Goal: Find specific page/section: Find specific page/section

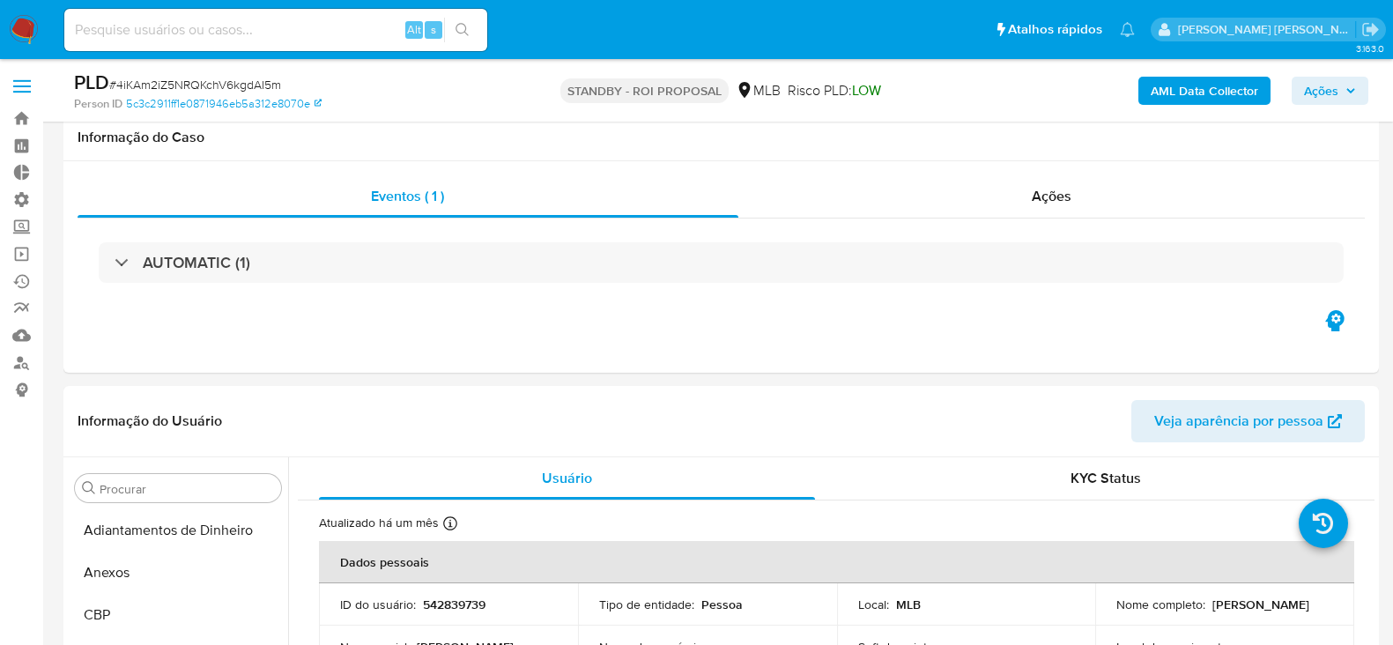
select select "10"
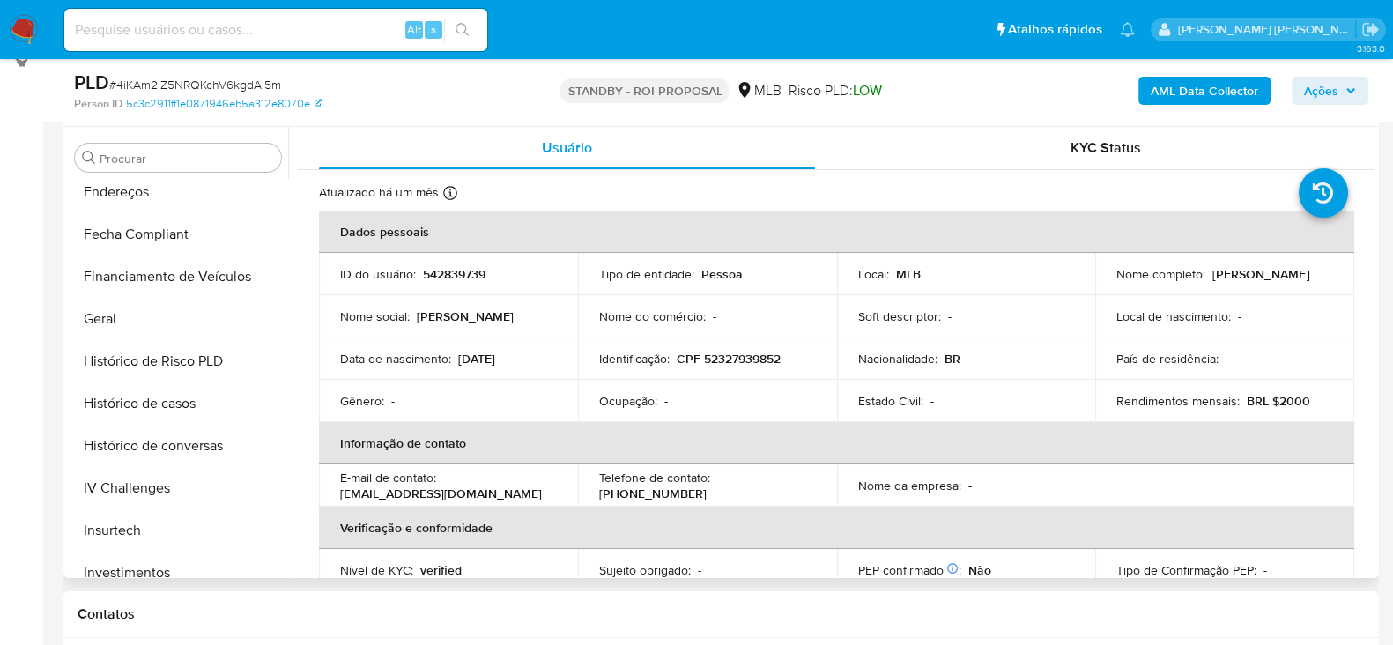
scroll to position [404, 0]
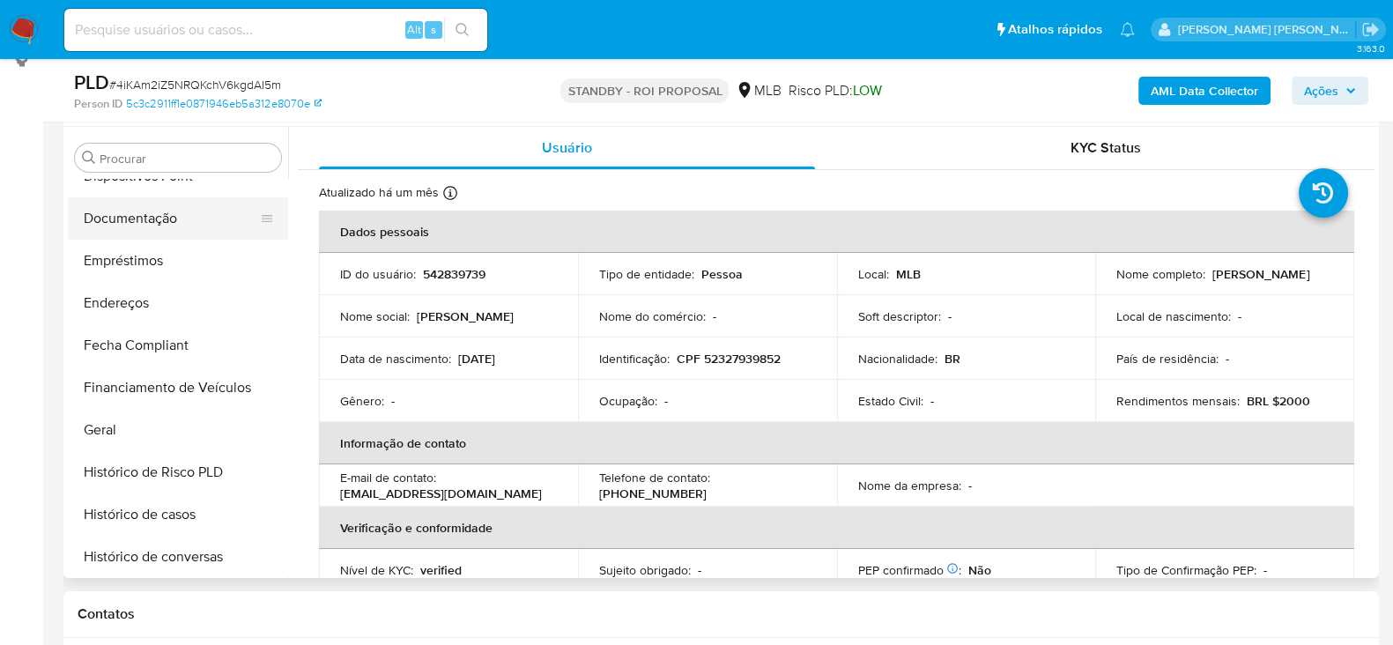
click at [147, 212] on button "Documentação" at bounding box center [171, 218] width 206 height 42
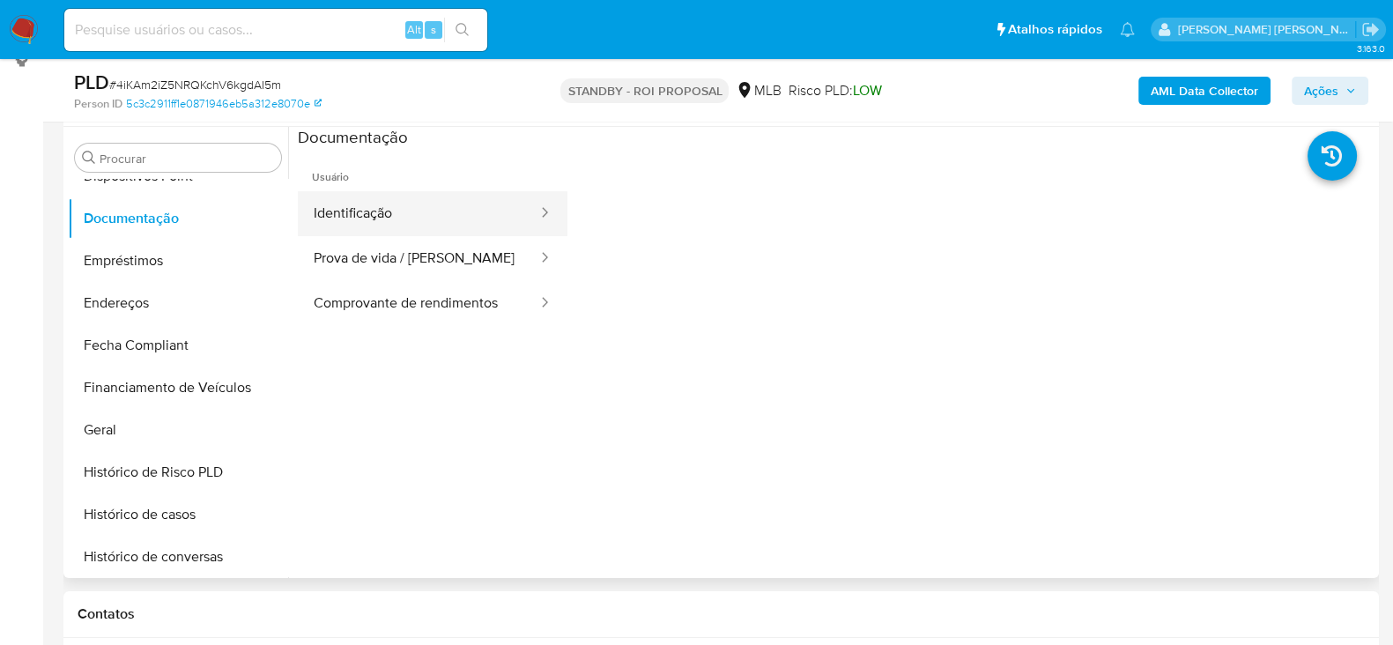
click at [432, 200] on button "Identificação" at bounding box center [418, 213] width 241 height 45
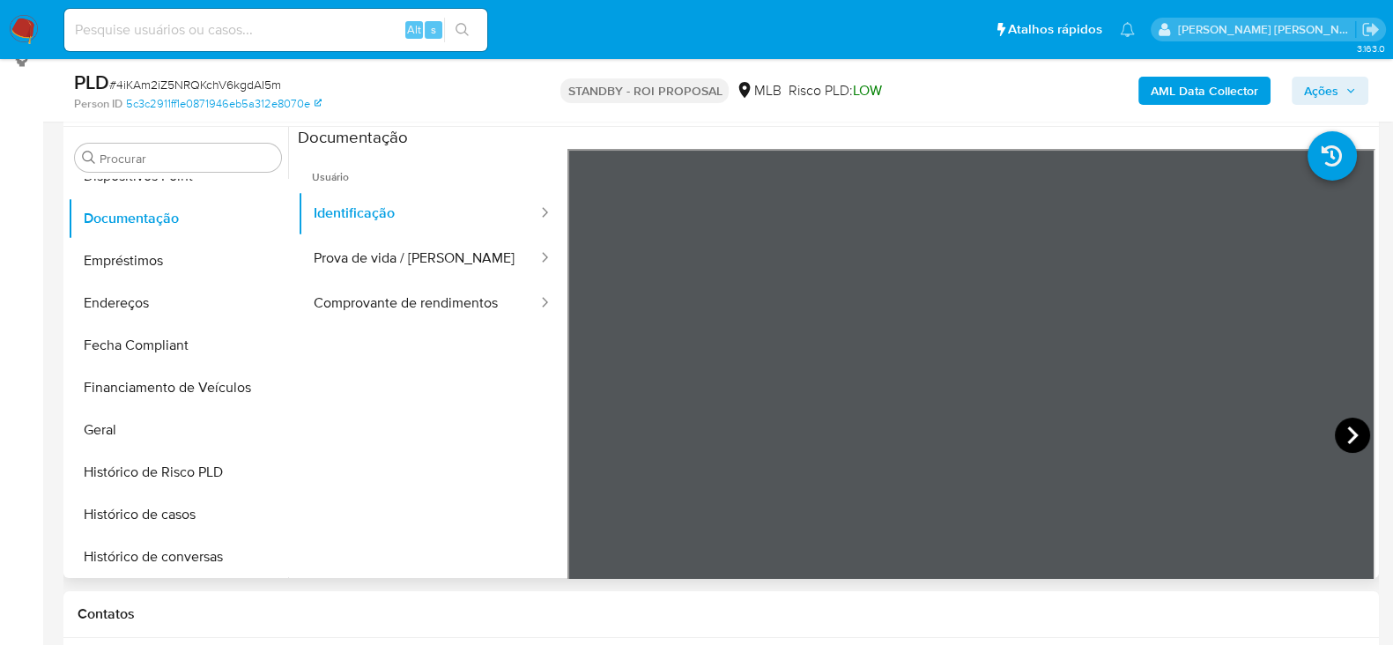
click at [1335, 424] on icon at bounding box center [1352, 435] width 35 height 35
click at [370, 249] on button "Prova de vida / [PERSON_NAME]" at bounding box center [418, 258] width 241 height 45
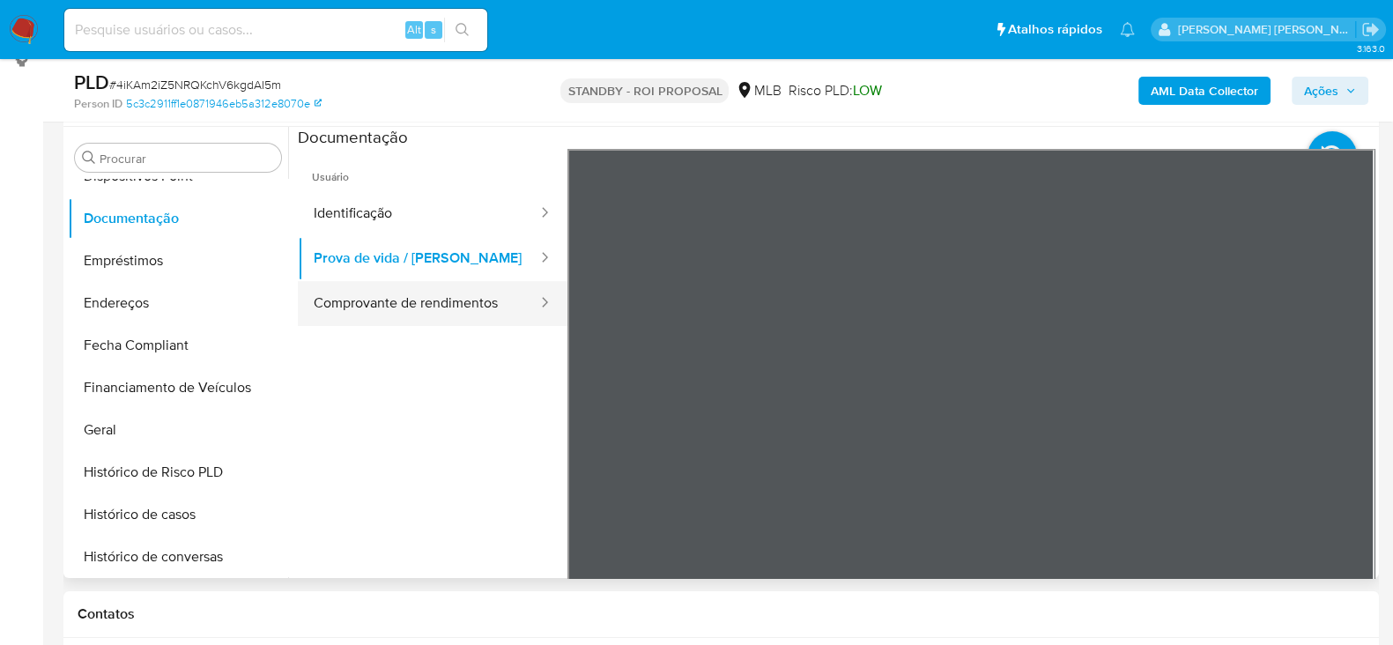
click at [417, 304] on button "Comprovante de rendimentos" at bounding box center [418, 303] width 241 height 45
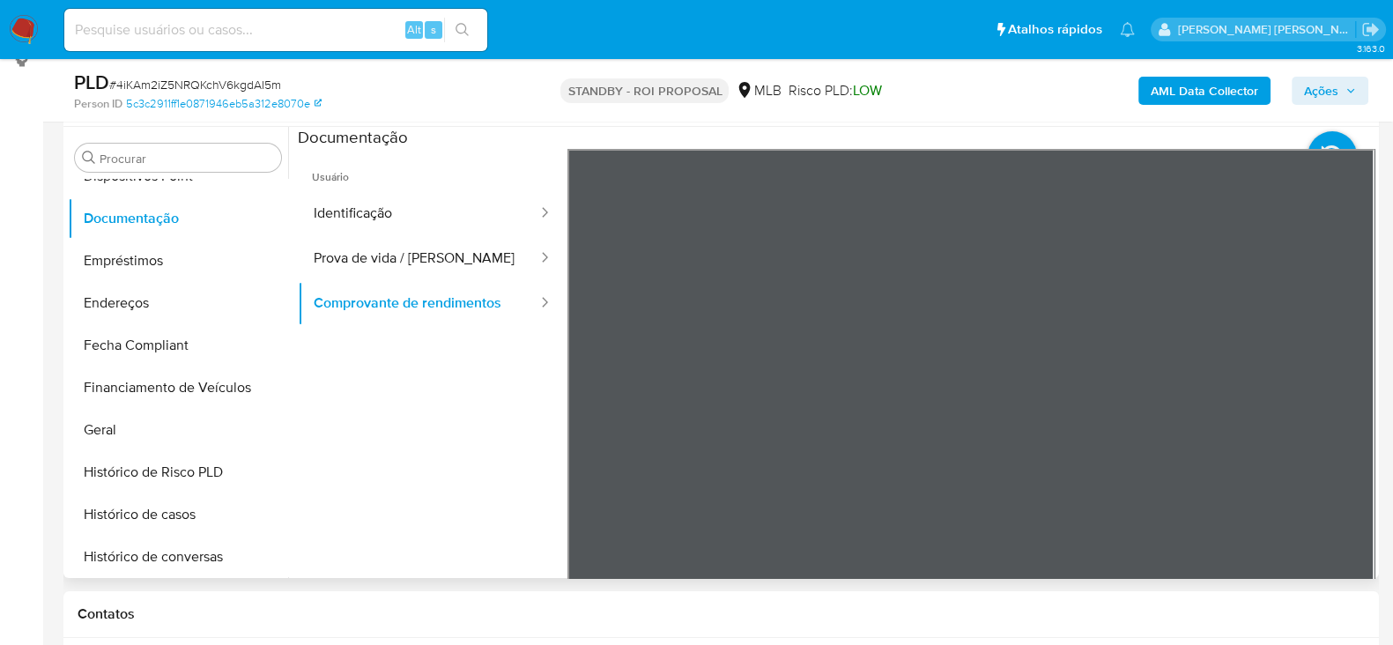
click at [950, 144] on section at bounding box center [836, 420] width 1077 height 586
click at [131, 430] on button "Geral" at bounding box center [171, 430] width 206 height 42
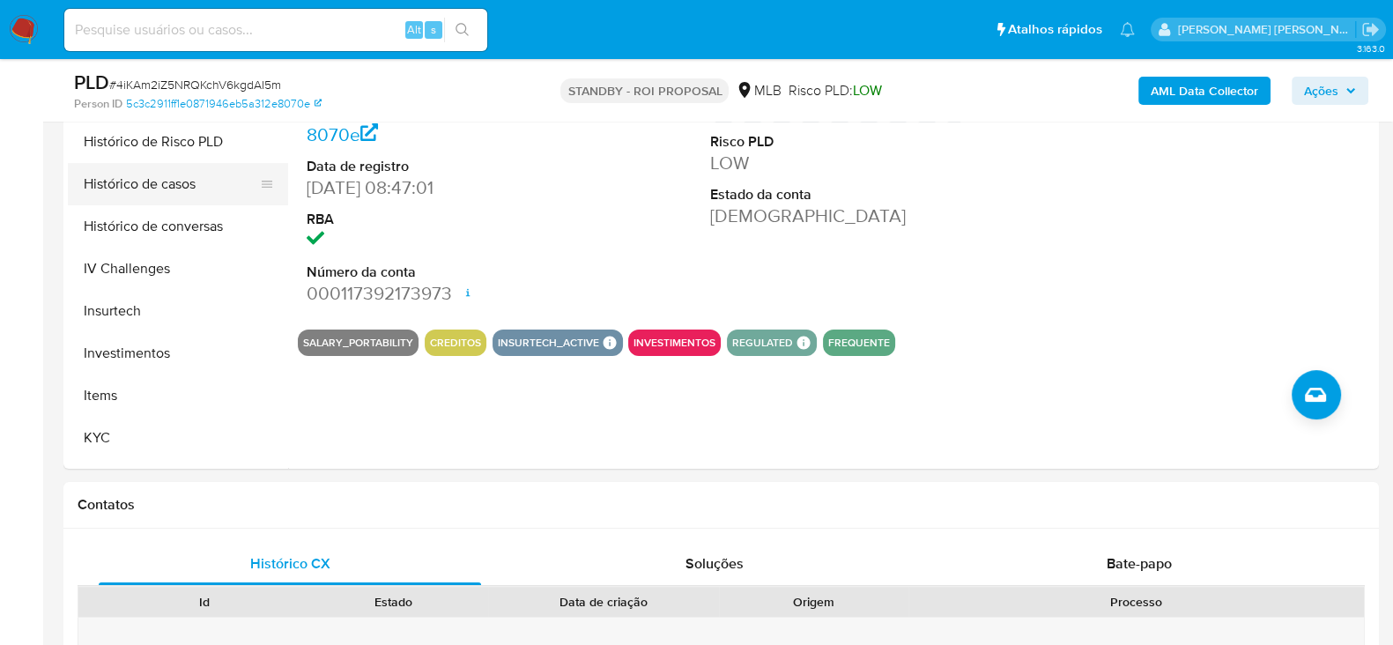
scroll to position [625, 0]
click at [166, 178] on button "Histórico de casos" at bounding box center [171, 185] width 206 height 42
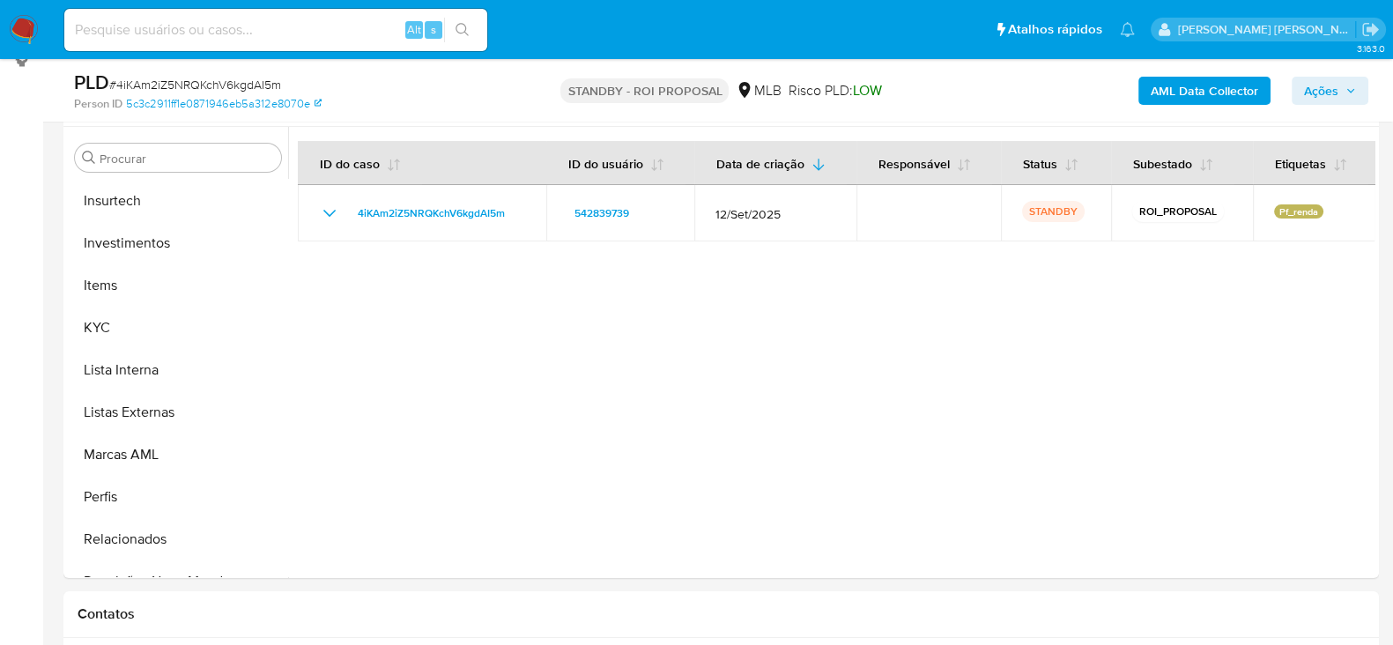
scroll to position [844, 0]
click at [153, 332] on button "KYC" at bounding box center [178, 328] width 220 height 42
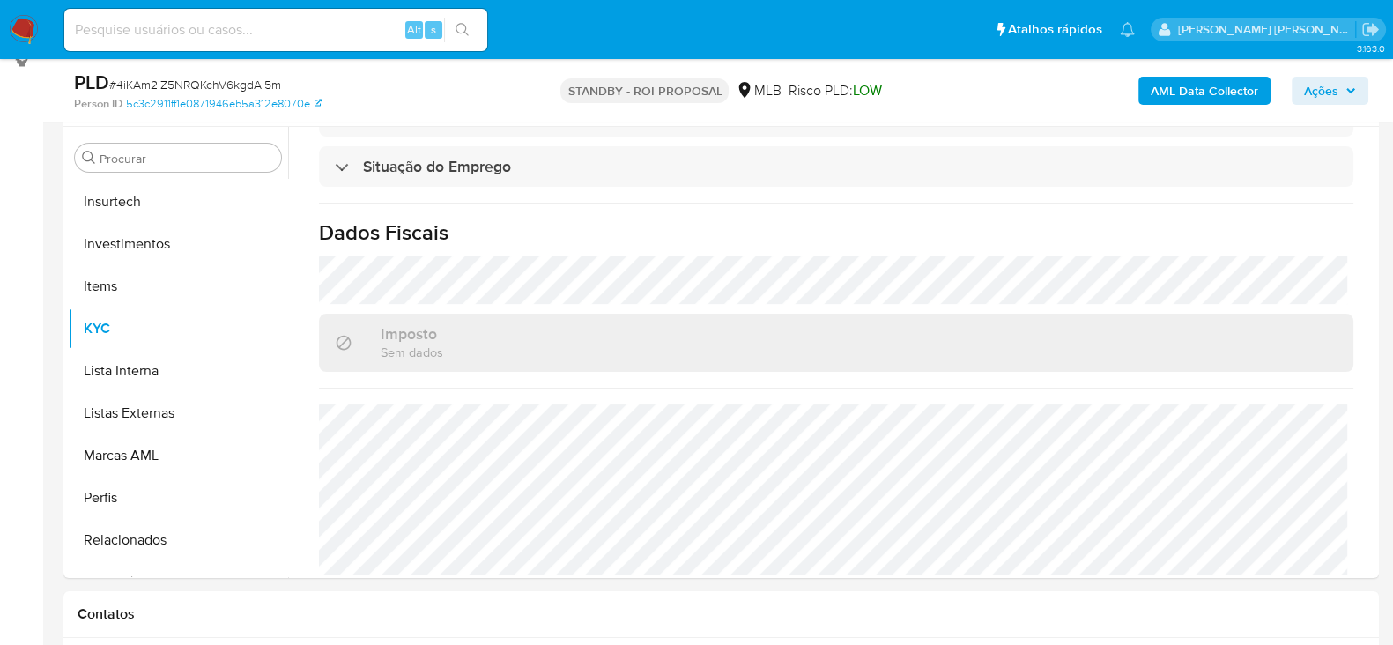
scroll to position [766, 0]
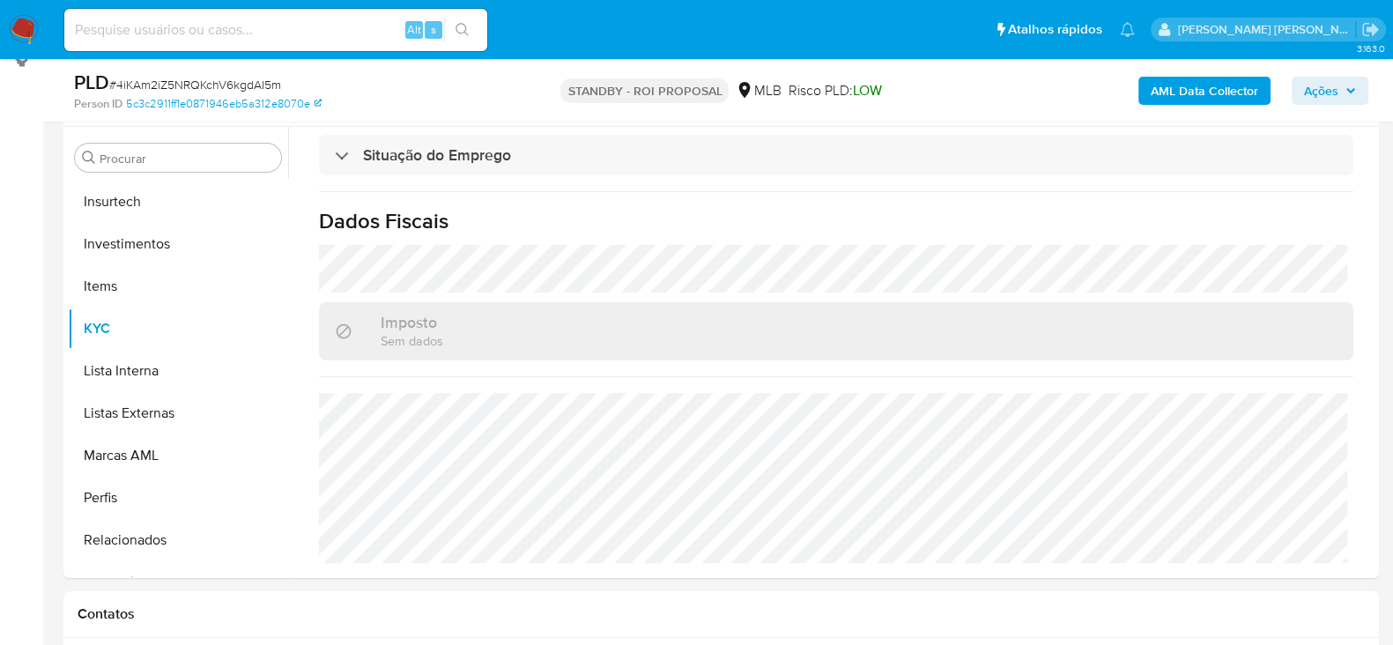
click at [239, 32] on input at bounding box center [275, 30] width 423 height 23
paste input "KaIvLoFvodl7OkiT8WtW09A3"
type input "KaIvLoFvodl7OkiT8WtW09A3"
click at [464, 38] on button "search-icon" at bounding box center [462, 30] width 36 height 25
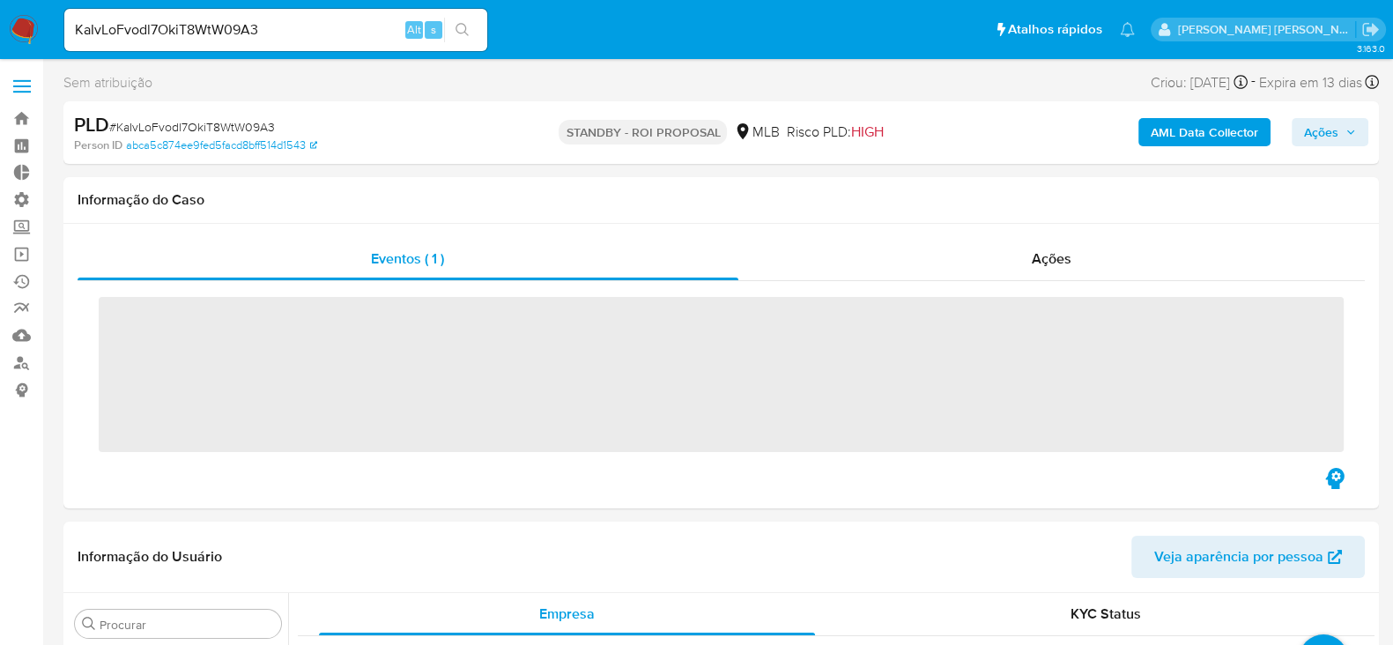
scroll to position [956, 0]
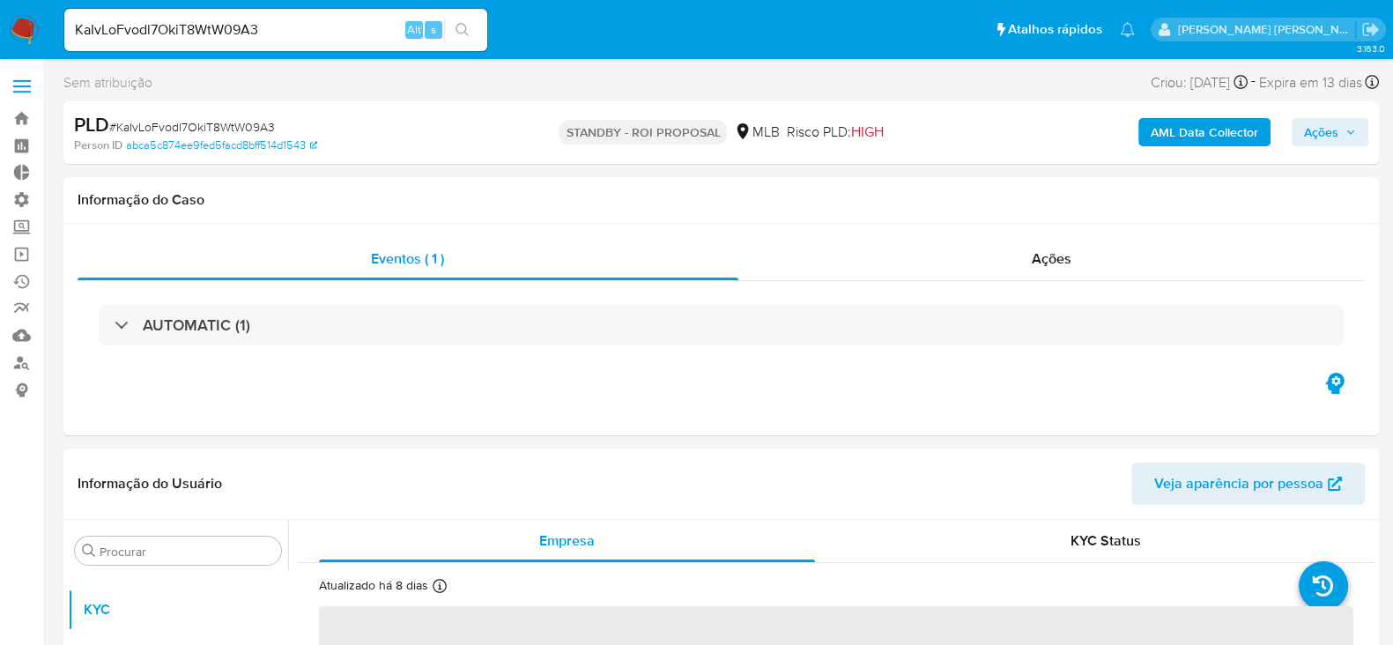
select select "10"
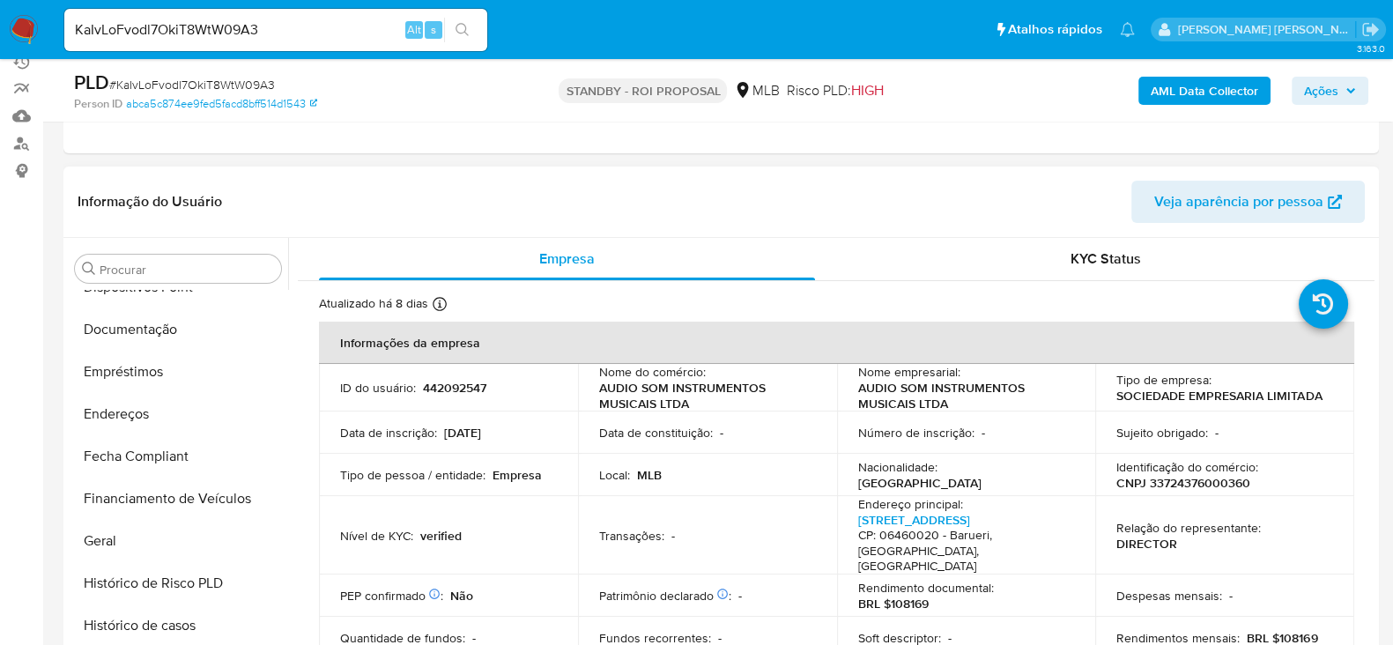
scroll to position [295, 0]
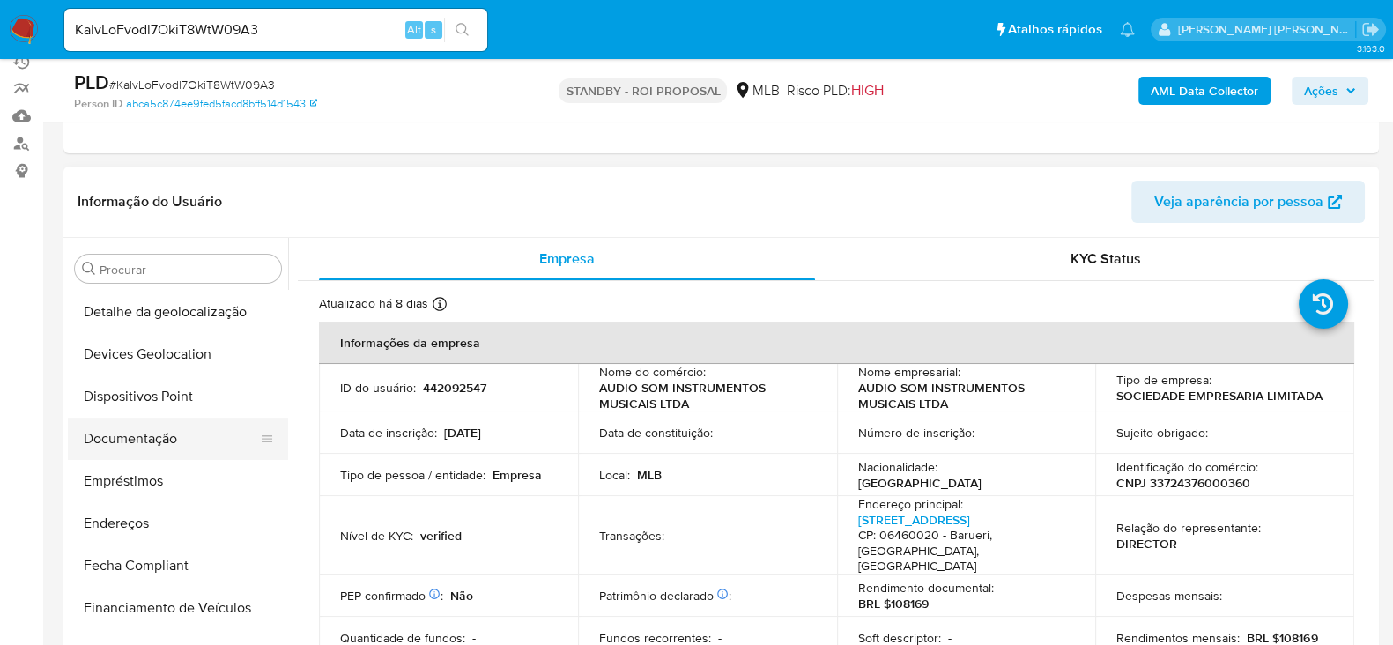
click at [165, 438] on button "Documentação" at bounding box center [171, 439] width 206 height 42
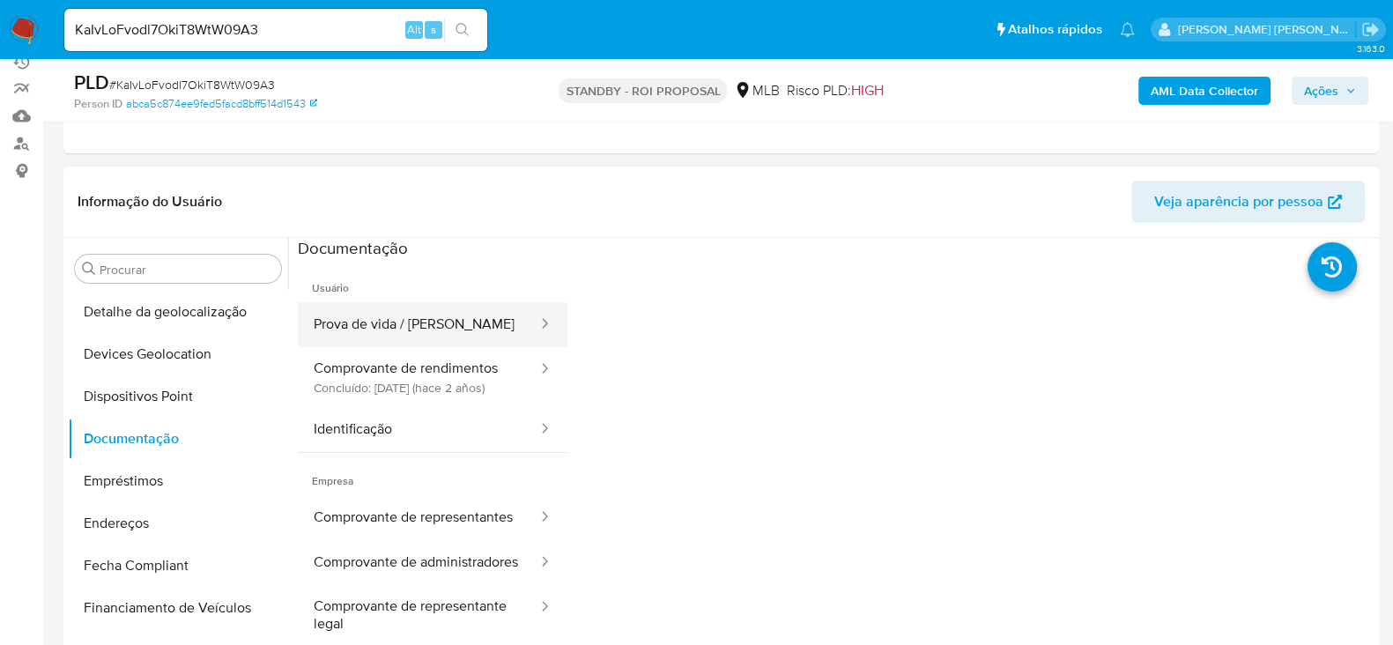
click at [454, 323] on button "Prova de vida / [PERSON_NAME]" at bounding box center [418, 324] width 241 height 45
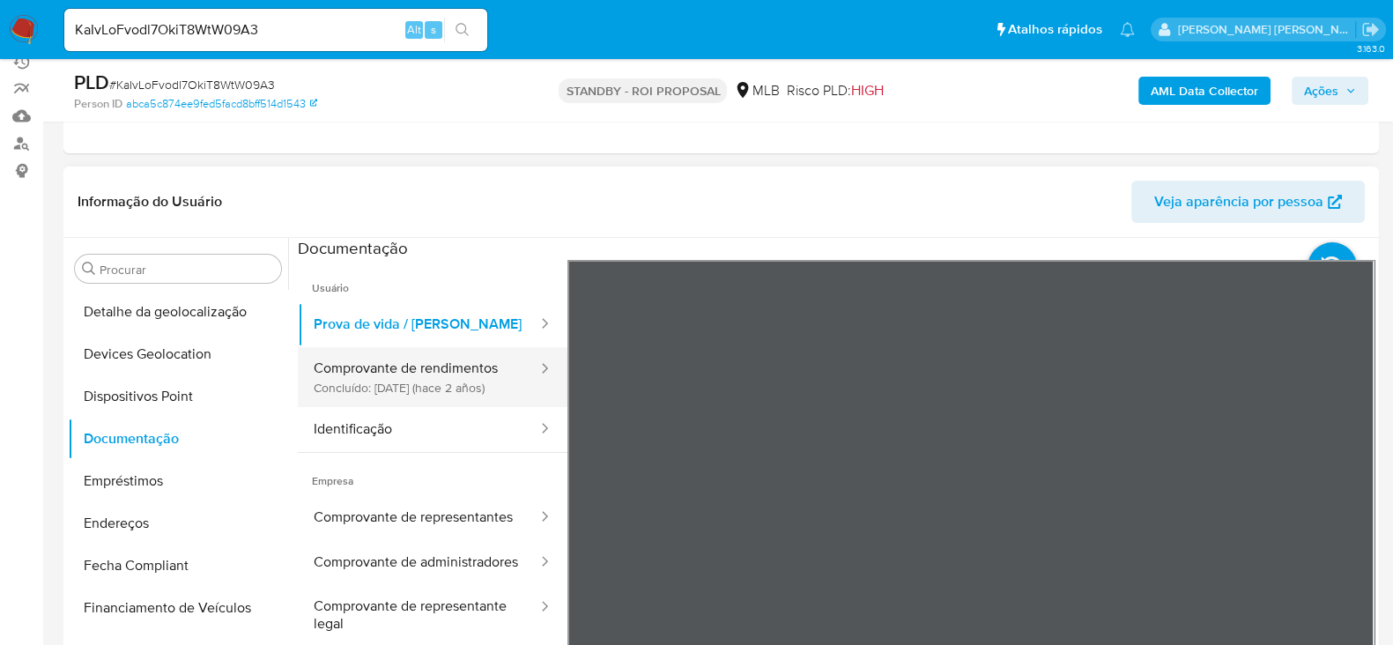
click at [433, 392] on button "Comprovante de rendimentos Concluído: [DATE] (hace 2 años)" at bounding box center [418, 377] width 241 height 60
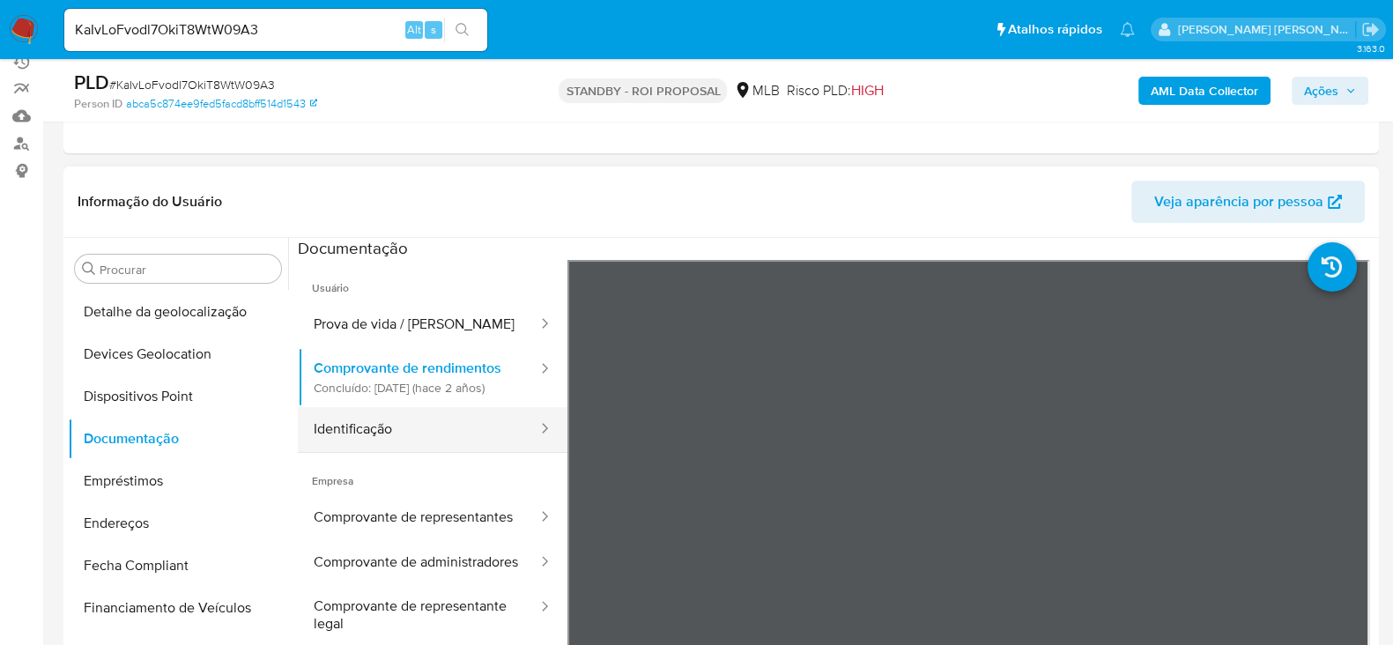
click at [456, 448] on button "Identificação" at bounding box center [418, 429] width 241 height 45
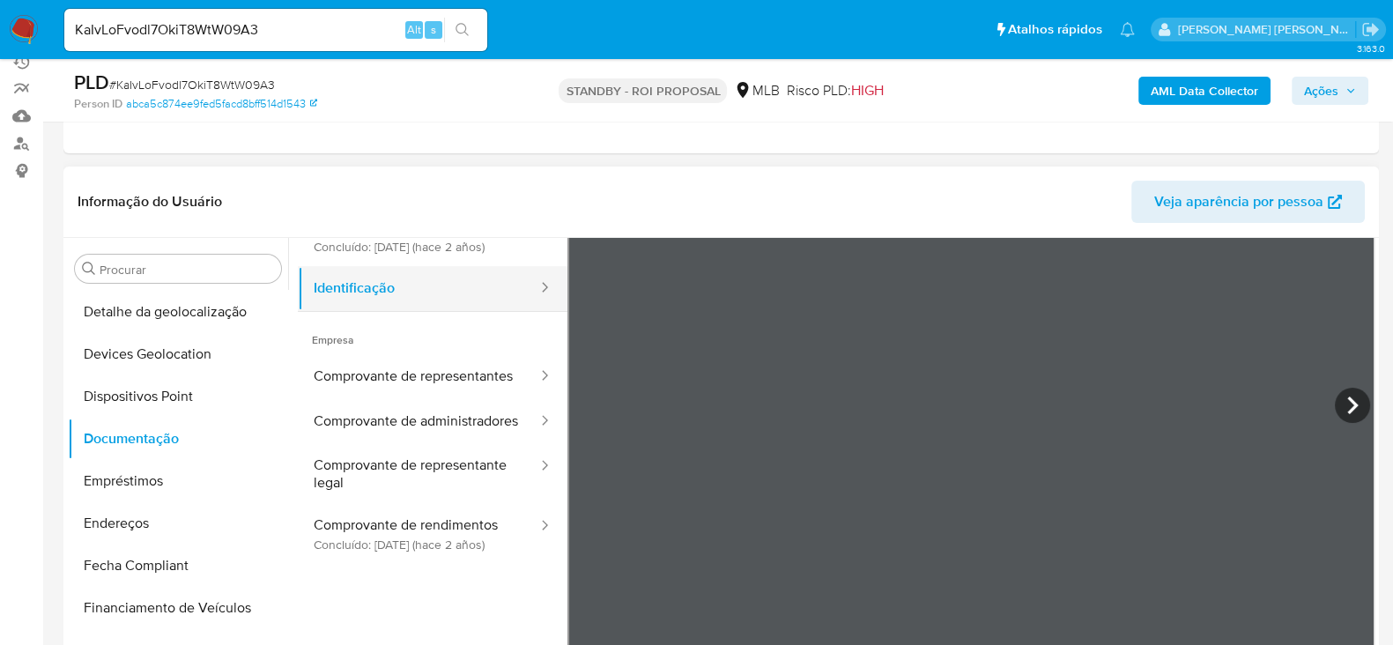
scroll to position [149, 0]
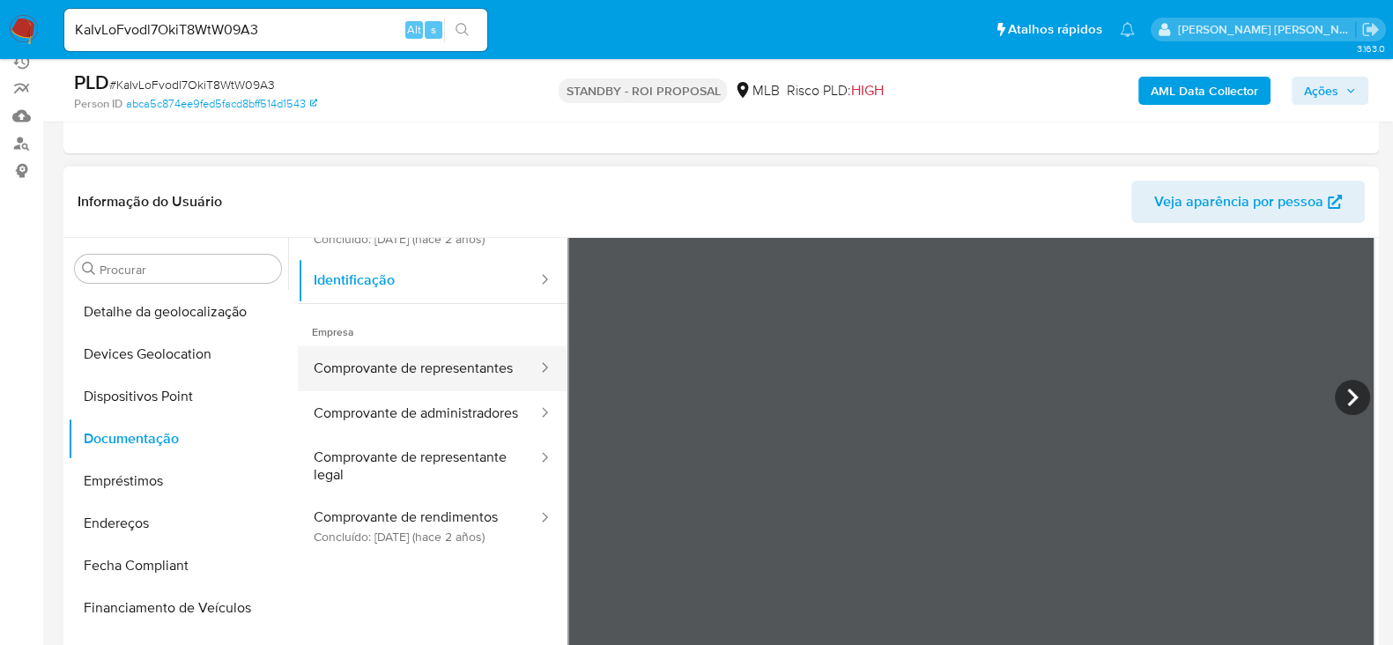
click at [396, 385] on button "Comprovante de representantes" at bounding box center [418, 368] width 241 height 45
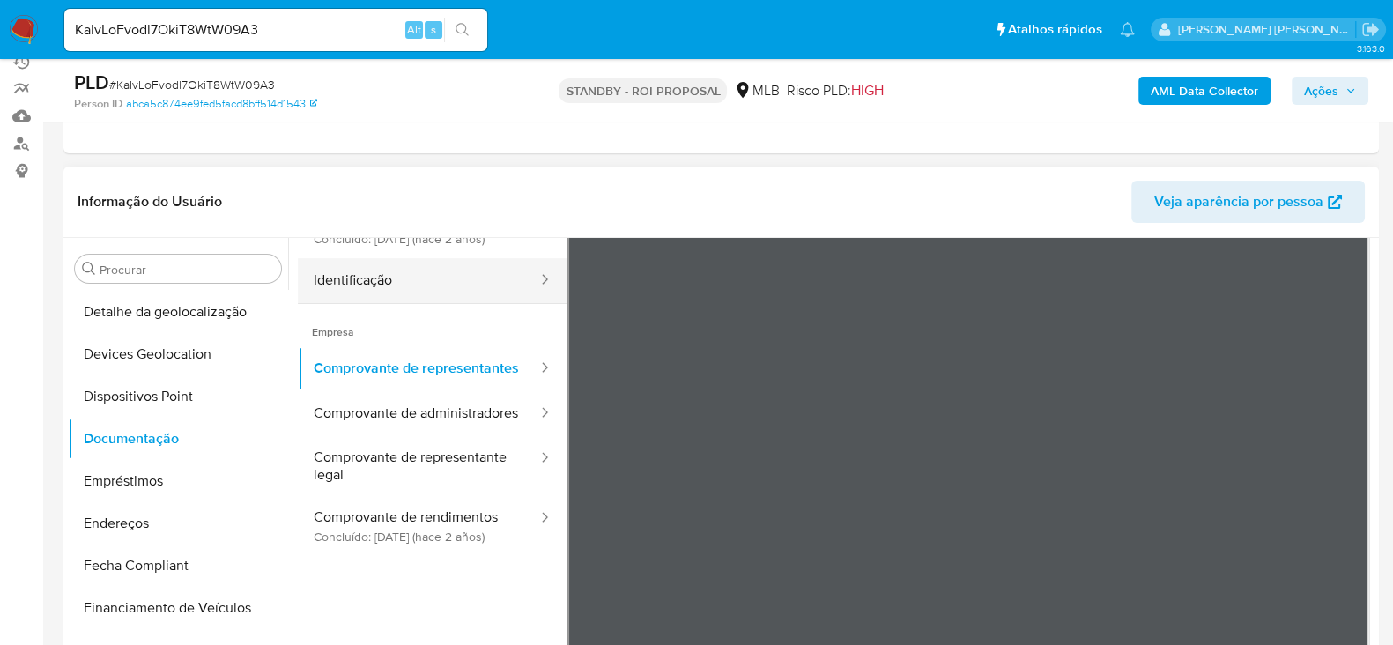
click at [366, 299] on button "Identificação" at bounding box center [418, 280] width 241 height 45
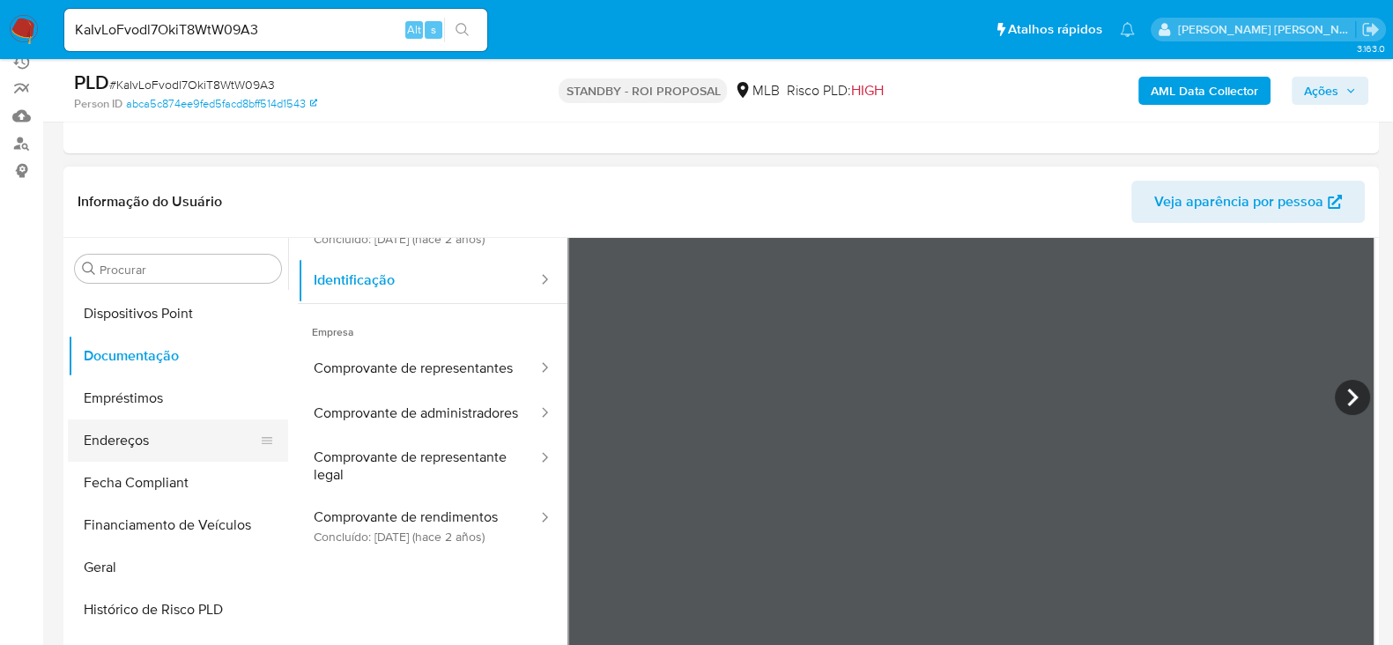
scroll to position [404, 0]
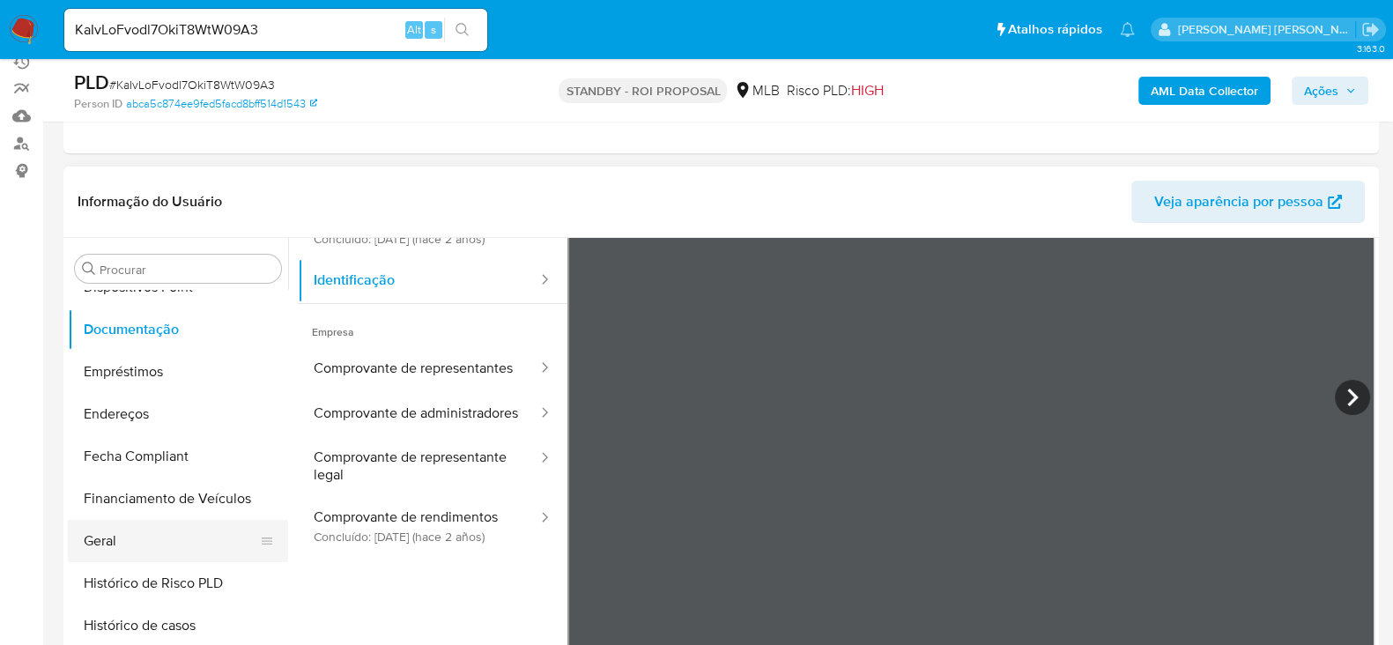
click at [143, 530] on button "Geral" at bounding box center [171, 541] width 206 height 42
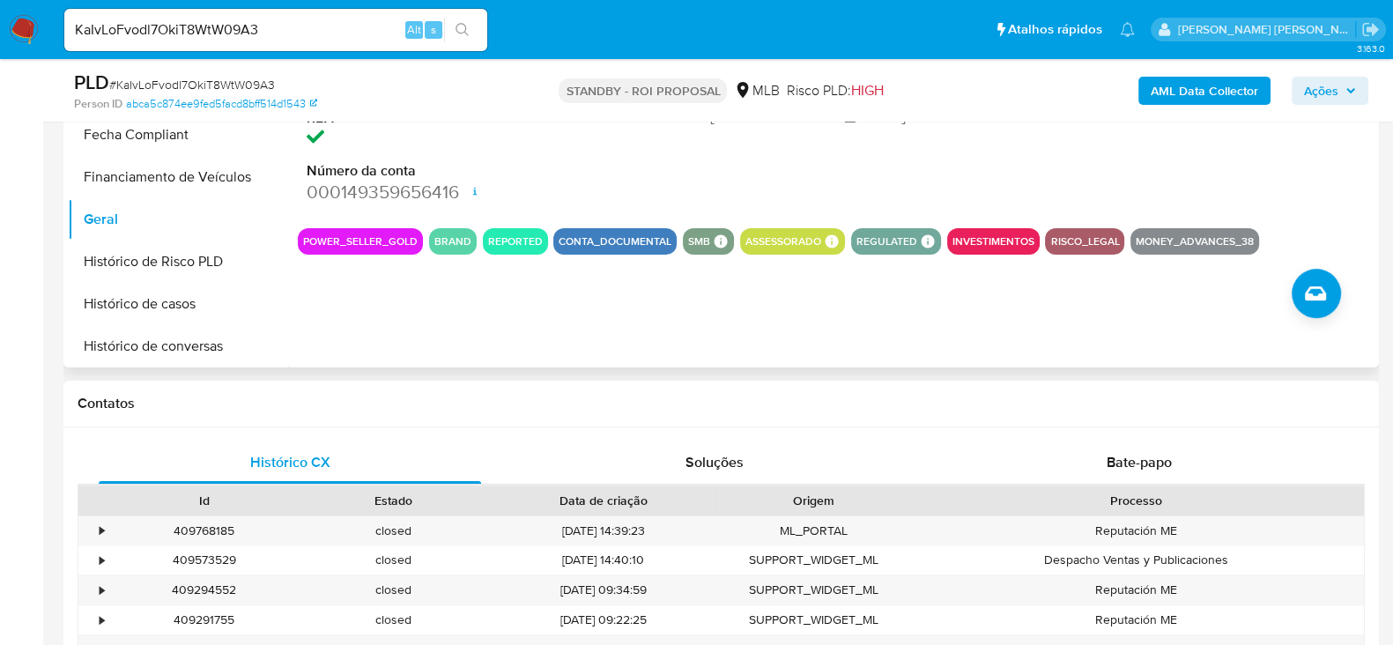
scroll to position [551, 0]
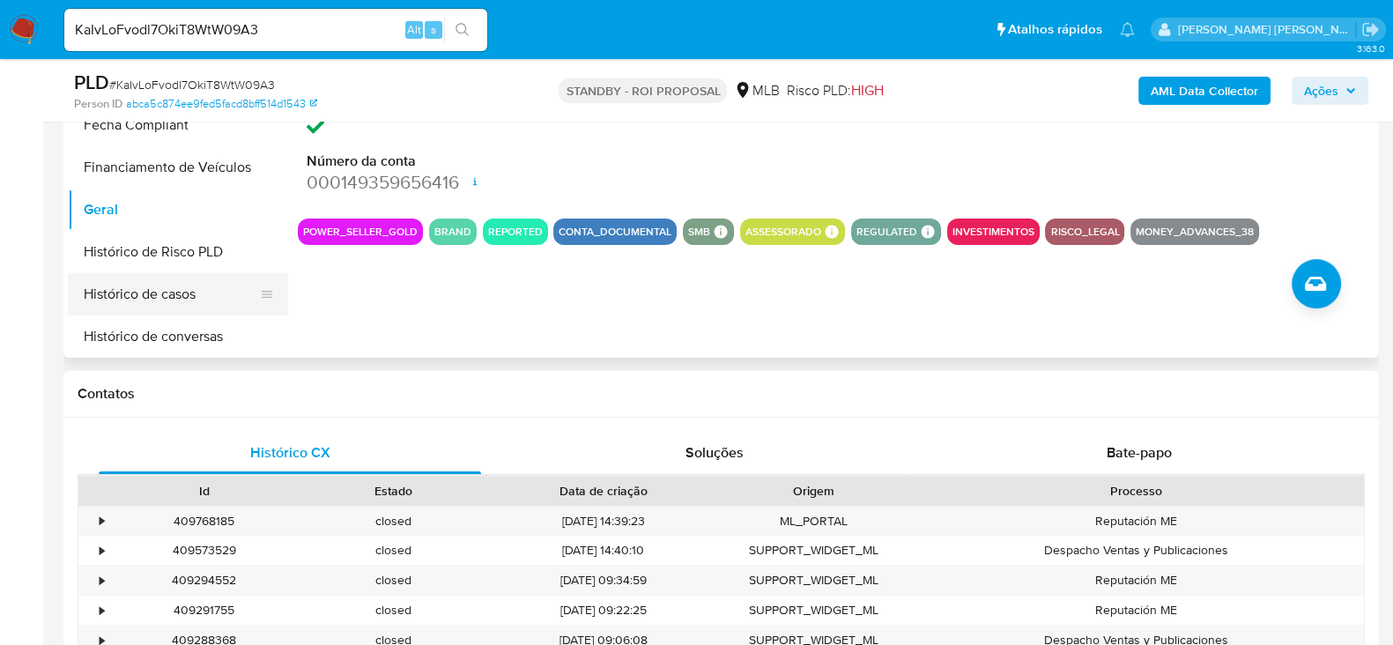
click at [134, 288] on button "Histórico de casos" at bounding box center [171, 294] width 206 height 42
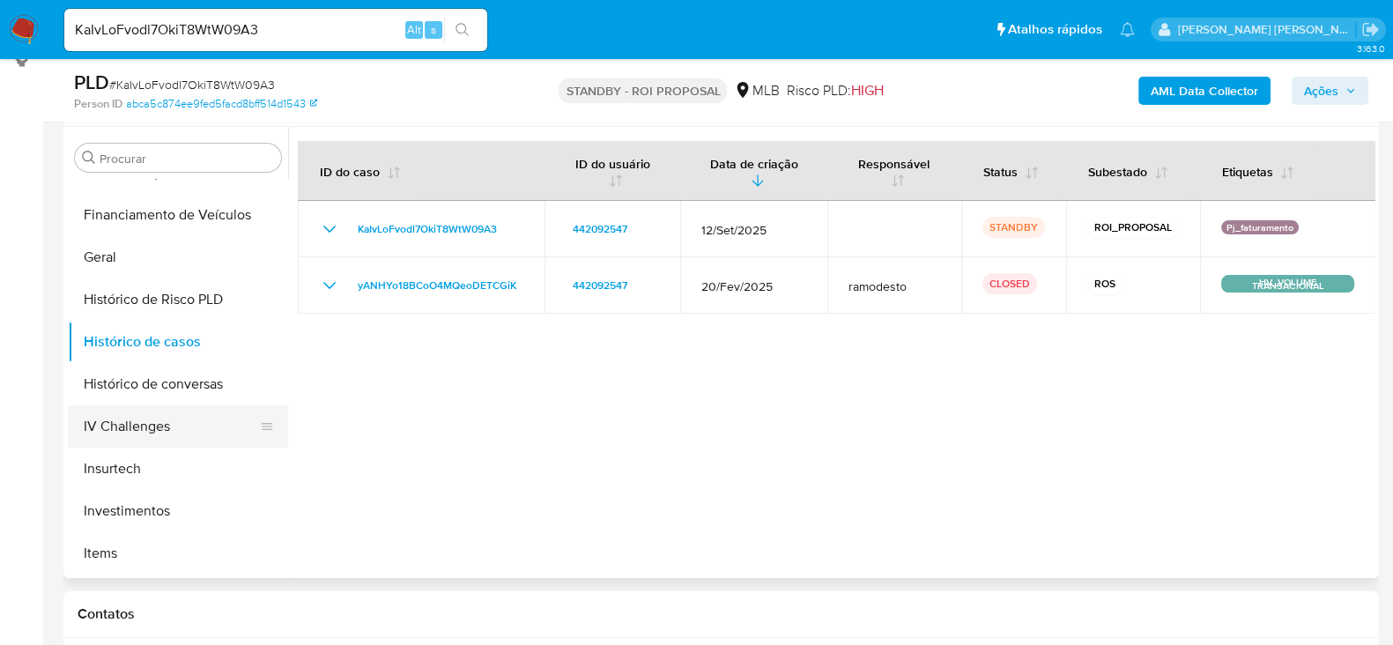
scroll to position [626, 0]
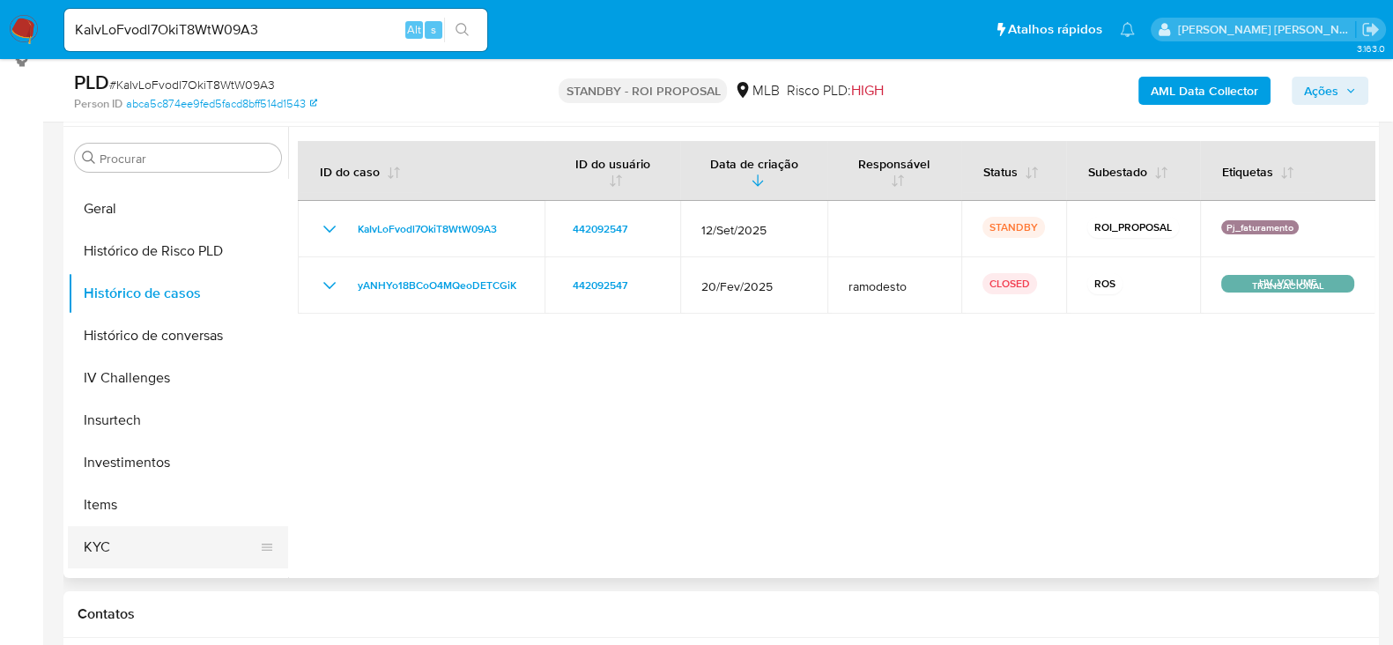
click at [115, 535] on button "KYC" at bounding box center [171, 547] width 206 height 42
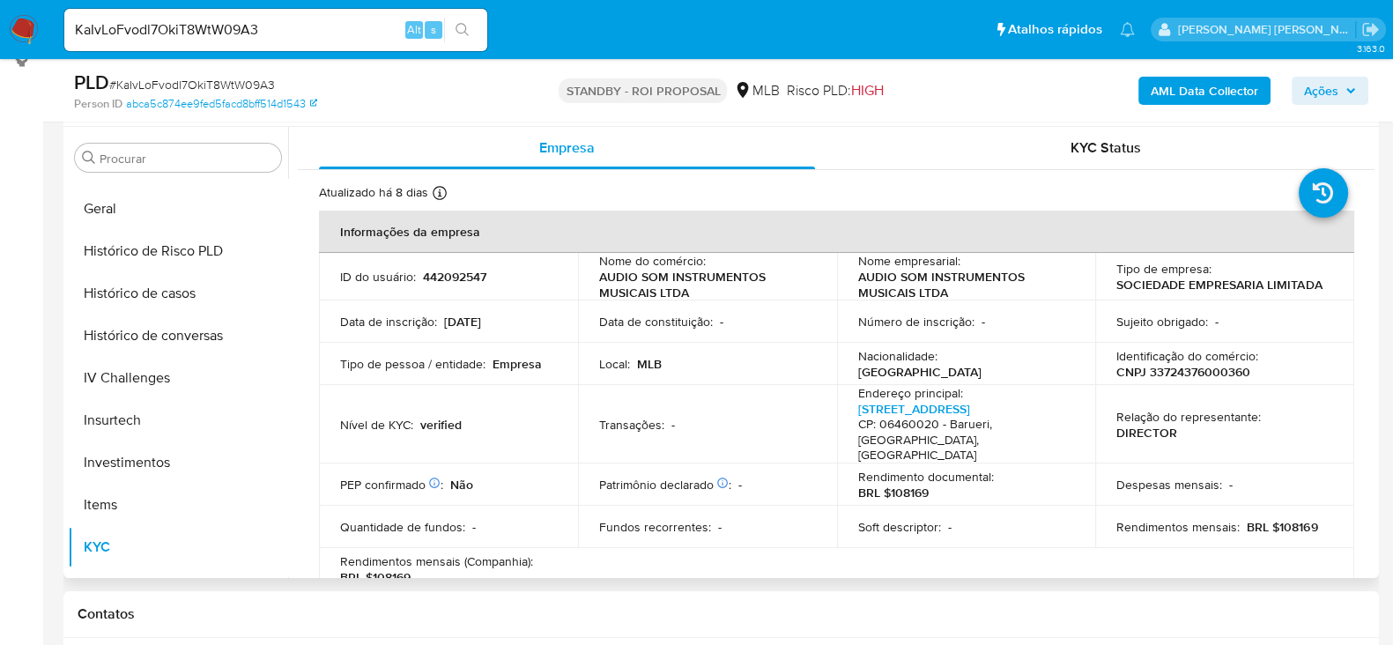
click at [1187, 376] on p "CNPJ 33724376000360" at bounding box center [1183, 372] width 134 height 16
copy p "33724376000360"
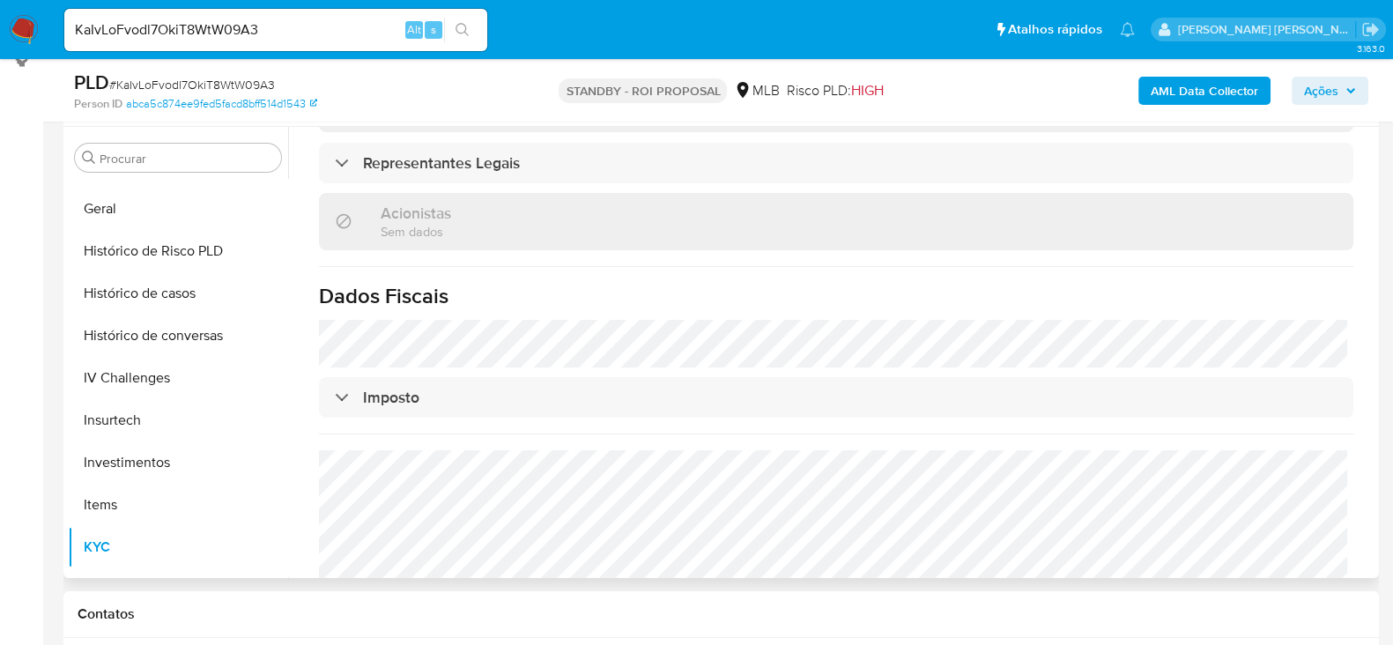
scroll to position [1064, 0]
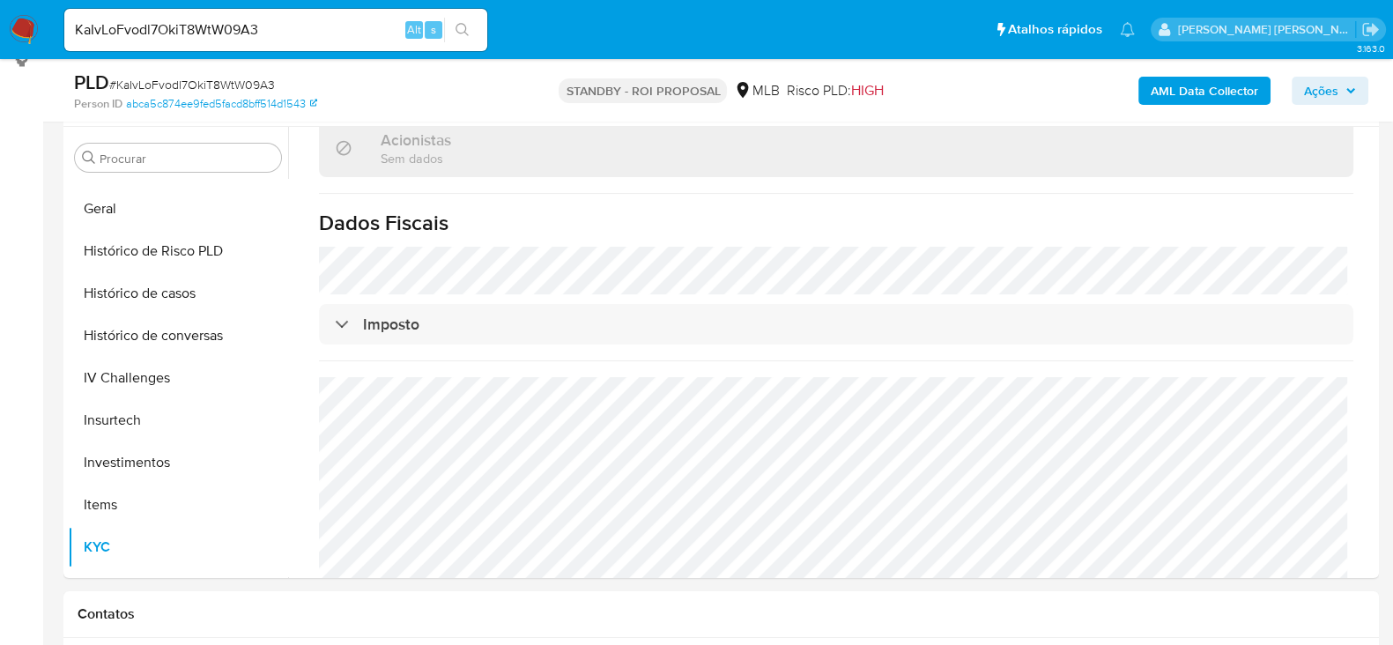
click at [207, 24] on input "KaIvLoFvodl7OkiT8WtW09A3" at bounding box center [275, 30] width 423 height 23
paste input "wlmS3RPgBKU0iAz4HeK7lNja"
type input "wlmS3RPgBKU0iAz4HeK7lNja"
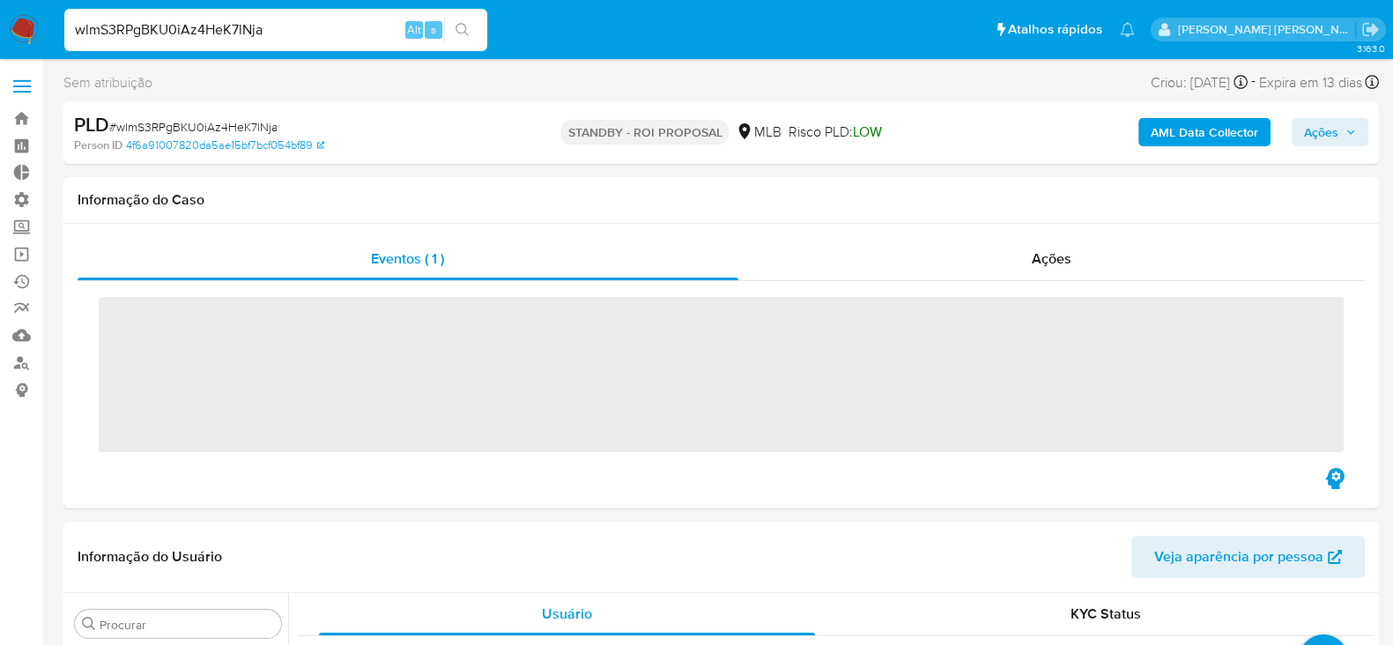
scroll to position [956, 0]
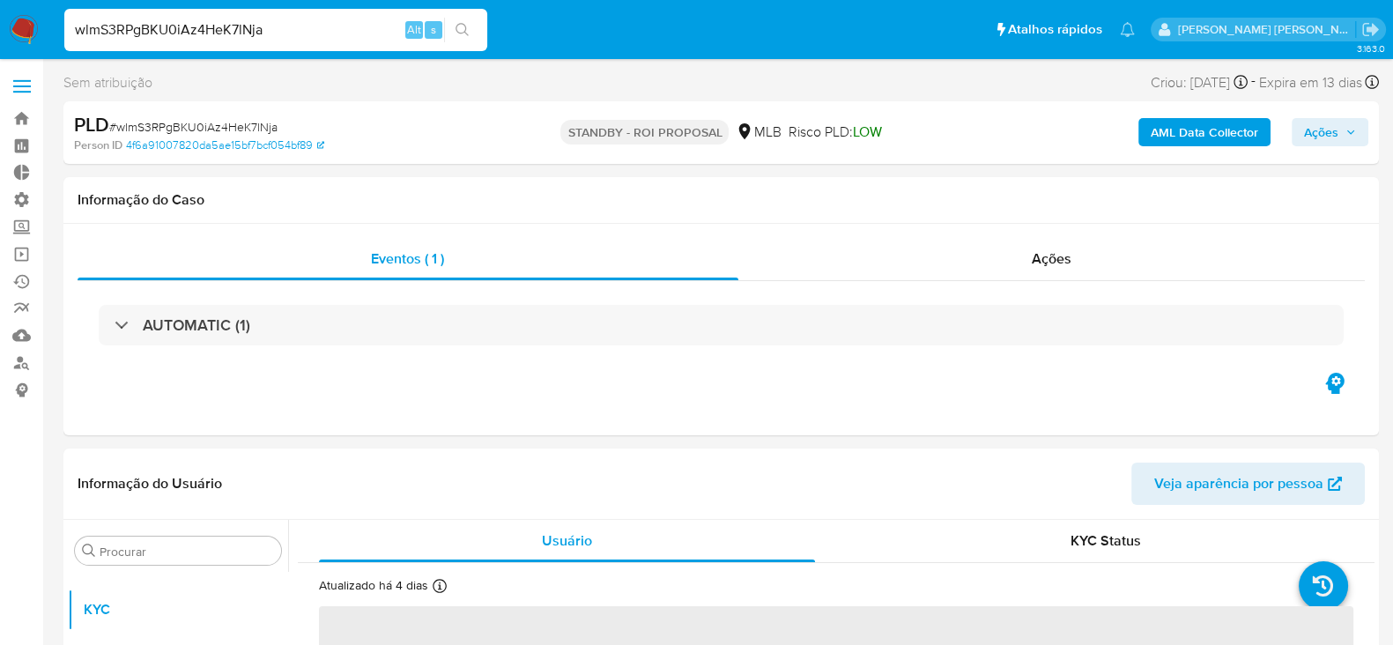
select select "10"
